Goal: Information Seeking & Learning: Learn about a topic

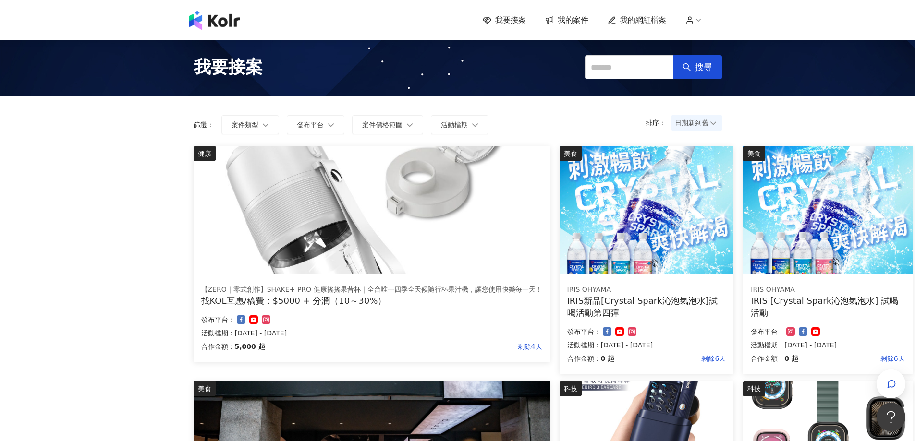
click at [701, 122] on span "日期新到舊" at bounding box center [697, 123] width 44 height 14
click at [708, 177] on div "日期新到舊" at bounding box center [696, 176] width 35 height 11
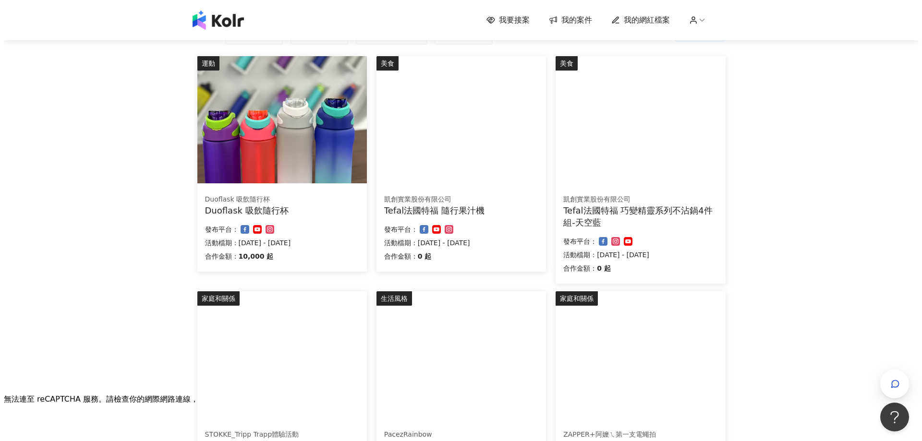
scroll to position [96, 0]
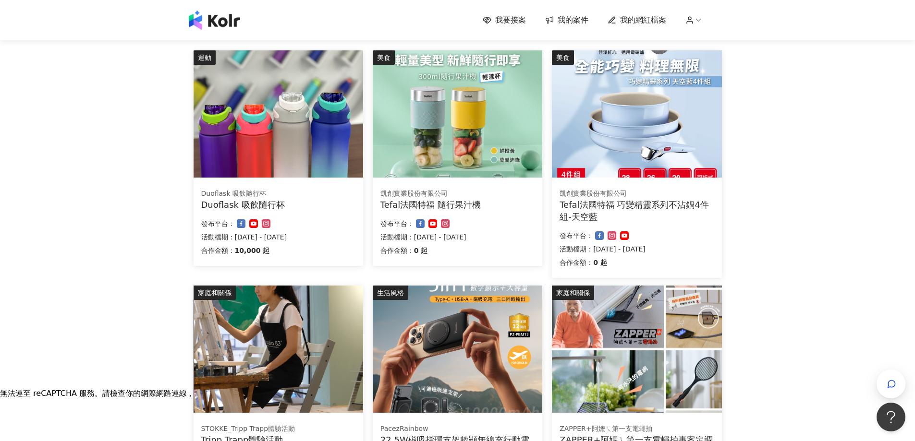
click at [293, 137] on img at bounding box center [279, 113] width 170 height 127
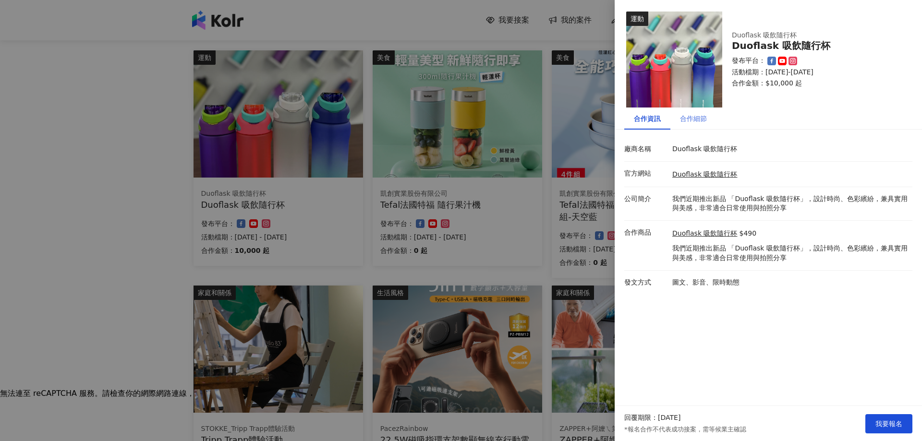
click at [687, 124] on div "合作細節" at bounding box center [694, 119] width 46 height 22
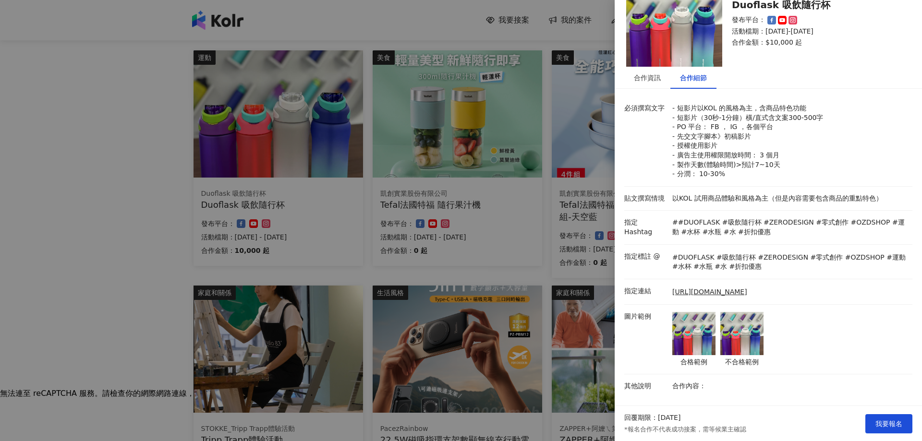
scroll to position [36, 0]
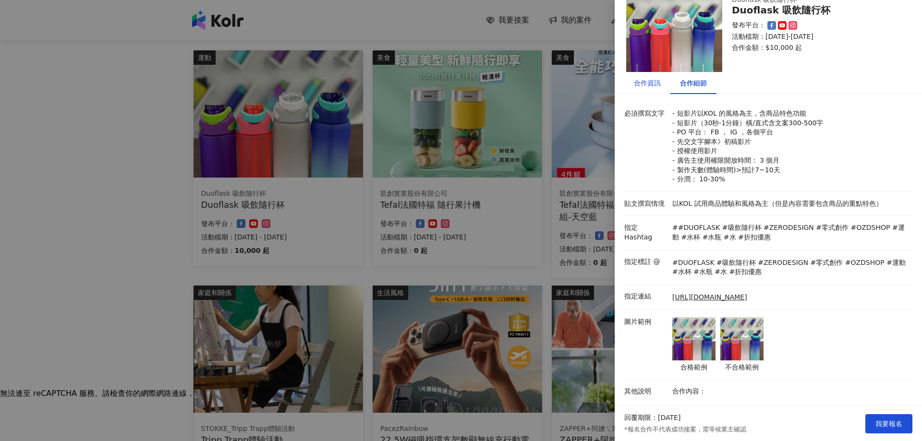
click at [638, 86] on div "合作資訊" at bounding box center [647, 83] width 27 height 11
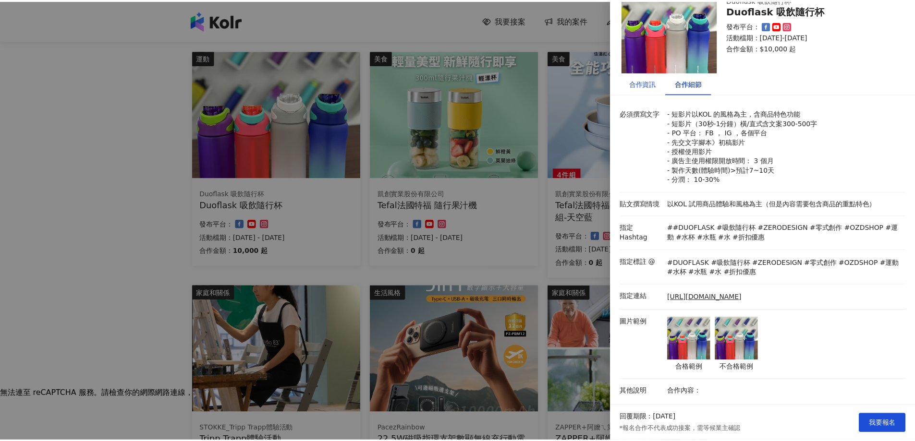
scroll to position [0, 0]
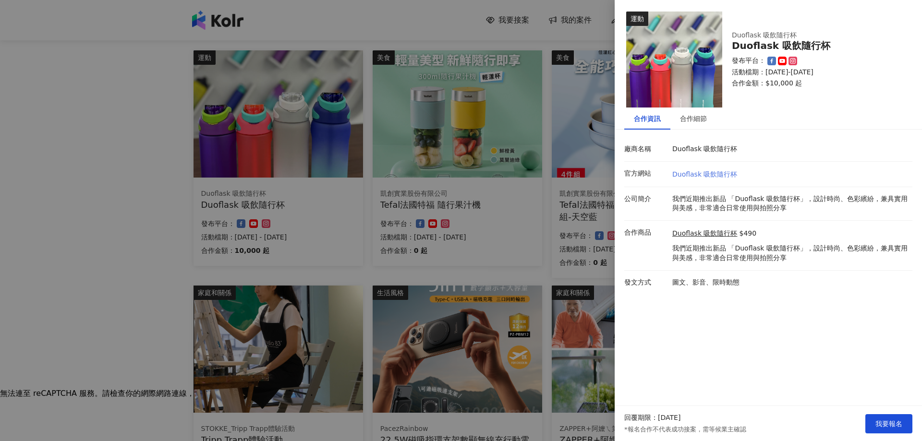
click at [694, 174] on link "Duoflask 吸飲隨行杯" at bounding box center [705, 175] width 65 height 8
click at [500, 87] on div at bounding box center [461, 220] width 922 height 441
